Goal: Task Accomplishment & Management: Manage account settings

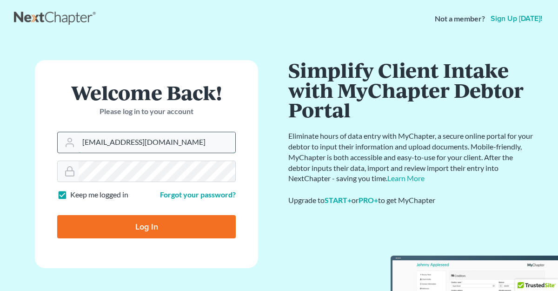
click at [118, 143] on input "[EMAIL_ADDRESS][DOMAIN_NAME]" at bounding box center [157, 142] width 157 height 20
type input "[PERSON_NAME][EMAIL_ADDRESS][DOMAIN_NAME]"
click at [143, 222] on input "Log In" at bounding box center [146, 226] width 179 height 23
type input "Thinking..."
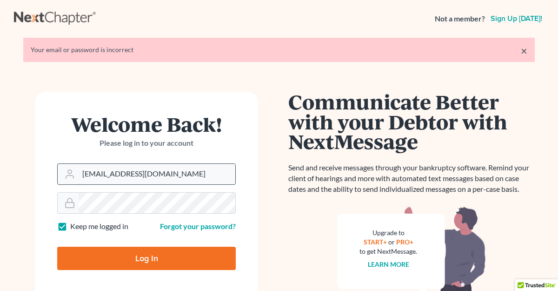
click at [126, 178] on input "[EMAIL_ADDRESS][DOMAIN_NAME]" at bounding box center [157, 174] width 157 height 20
type input "[PERSON_NAME][EMAIL_ADDRESS][DOMAIN_NAME]"
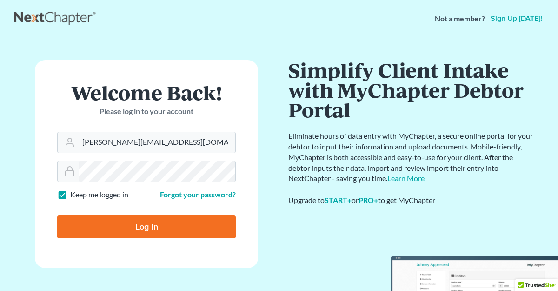
click at [146, 222] on input "Log In" at bounding box center [146, 226] width 179 height 23
type input "Thinking..."
